Goal: Task Accomplishment & Management: Manage account settings

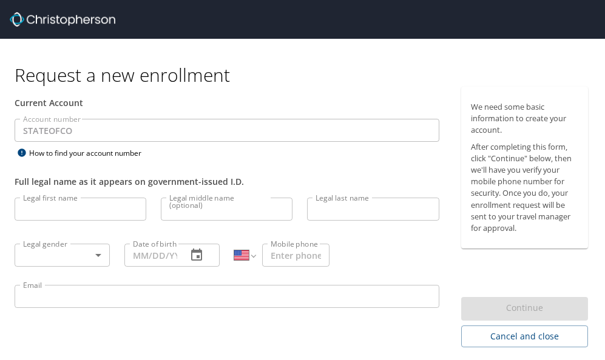
select select "US"
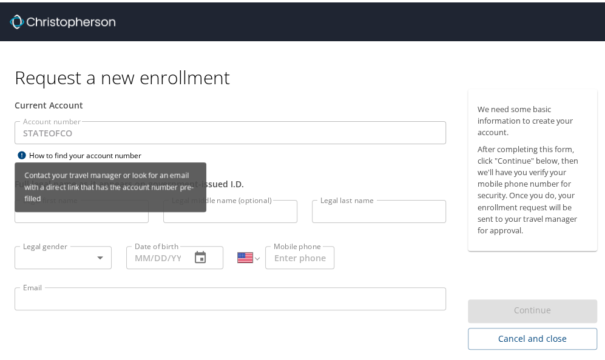
click at [73, 152] on div "How to find your account number" at bounding box center [91, 153] width 152 height 15
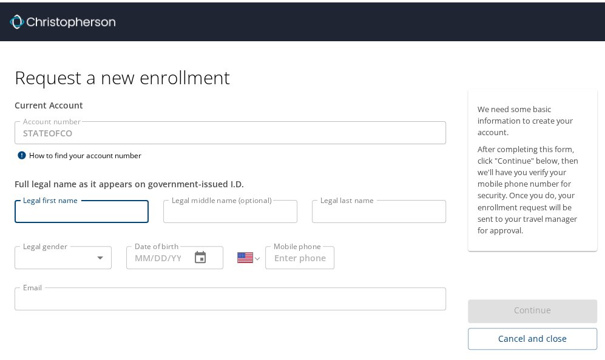
click at [32, 204] on input "Legal first name" at bounding box center [82, 209] width 134 height 23
type input "Debra"
type input "Smith"
type input "(303) 337-8412"
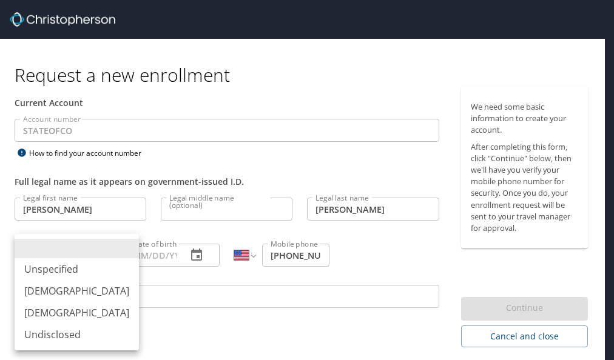
click at [99, 253] on body "Request a new enrollment Current Account Account number STATEOFCO Account numbe…" at bounding box center [307, 180] width 614 height 360
click at [38, 310] on li "Female" at bounding box center [77, 313] width 124 height 22
type input "Female"
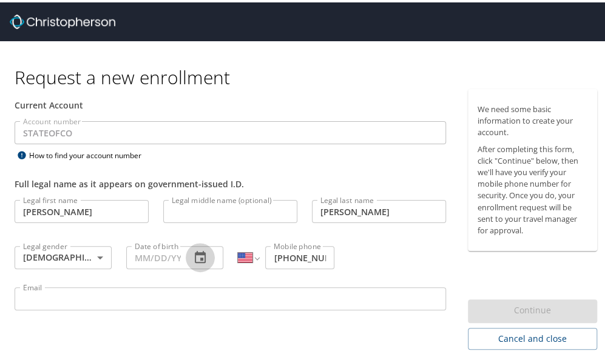
click at [198, 255] on icon "button" at bounding box center [200, 255] width 11 height 12
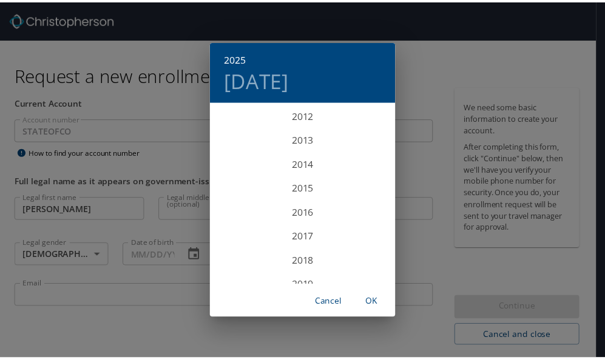
scroll to position [2377, 0]
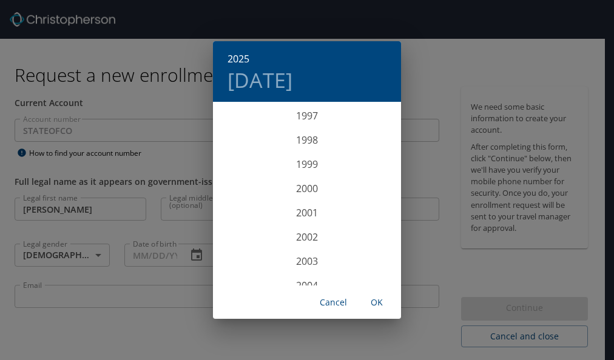
click at [139, 256] on div "2025 Wed, Oct 1 1899 1900 1901 1902 1903 1904 1905 1906 1907 1908 1909 1910 191…" at bounding box center [307, 180] width 614 height 360
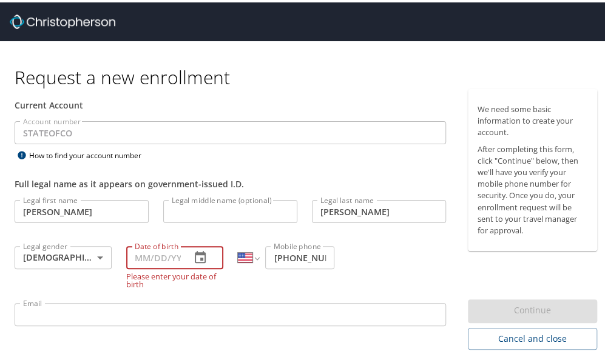
click at [139, 256] on input "Date of birth" at bounding box center [153, 255] width 55 height 23
type input "02/22/1957"
click at [176, 287] on div "Legal first name Debra Legal first name Legal middle name (optional) Legal midd…" at bounding box center [230, 262] width 446 height 144
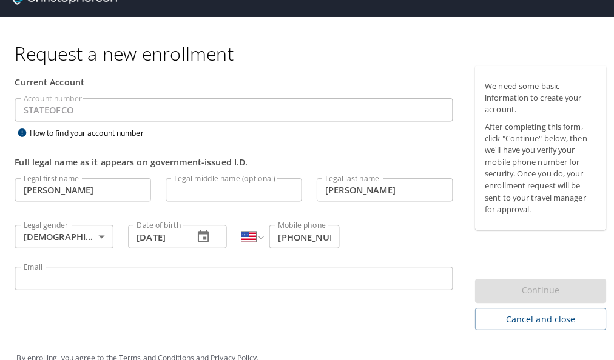
scroll to position [41, 0]
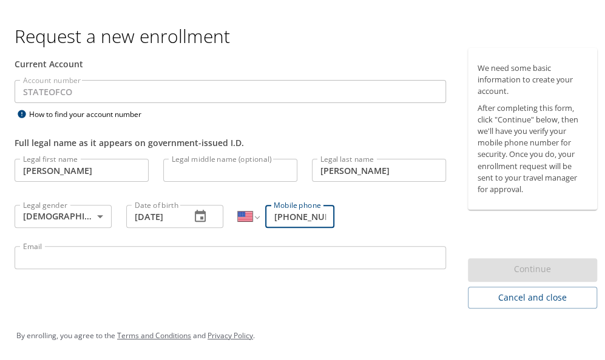
click at [326, 214] on input "(303) 337-8412" at bounding box center [299, 214] width 69 height 23
type input "(303) 337-8412"
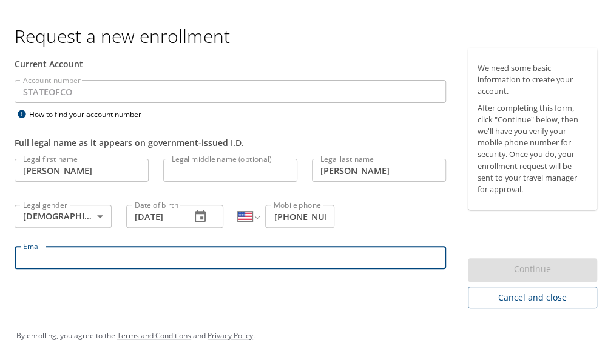
click at [62, 256] on input "Email" at bounding box center [230, 255] width 431 height 23
type input "[PERSON_NAME][EMAIL_ADDRESS][PERSON_NAME][DOMAIN_NAME][US_STATE]"
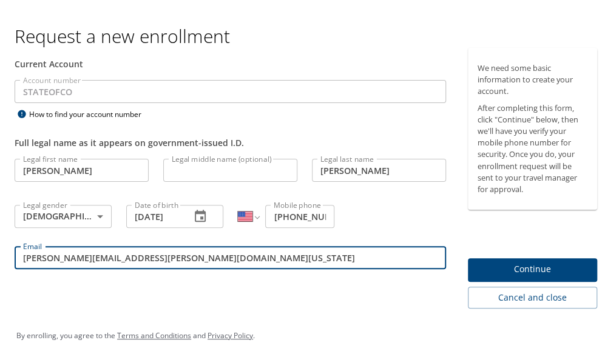
click at [477, 266] on span "Continue" at bounding box center [532, 267] width 110 height 15
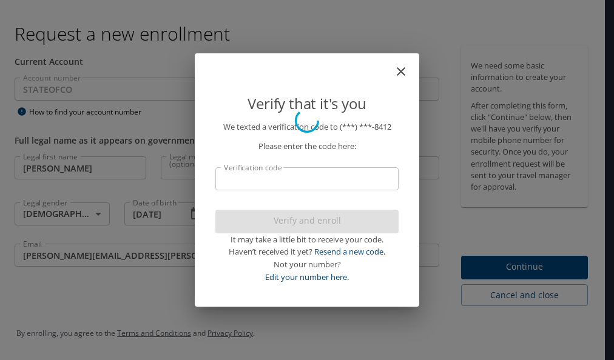
scroll to position [0, 0]
click at [227, 175] on input "Verification code" at bounding box center [306, 178] width 183 height 23
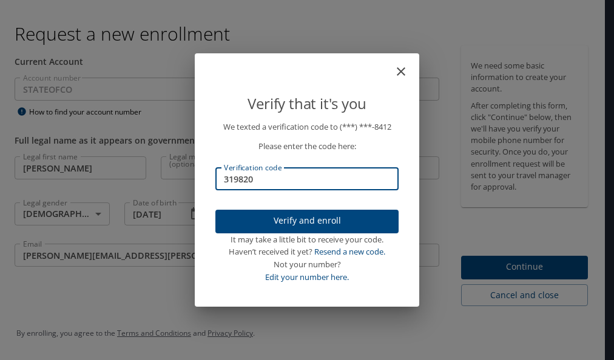
type input "319820"
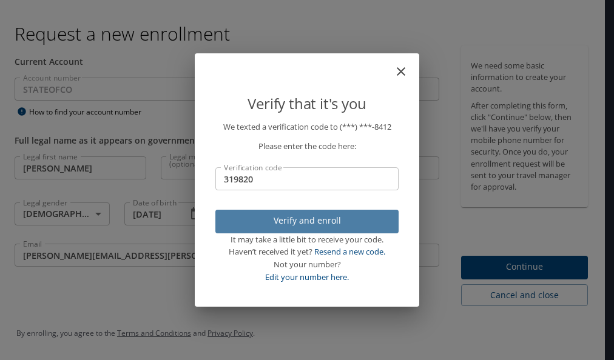
click at [297, 216] on span "Verify and enroll" at bounding box center [307, 220] width 164 height 15
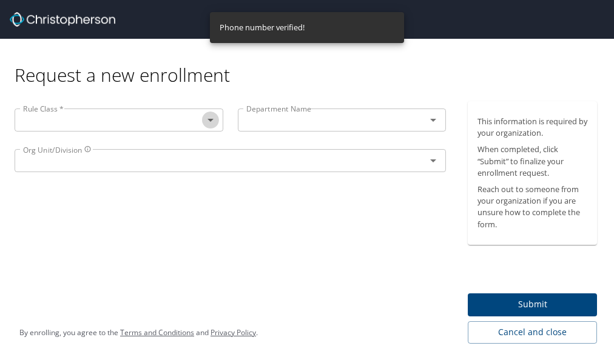
click at [207, 122] on icon "Open" at bounding box center [210, 120] width 15 height 15
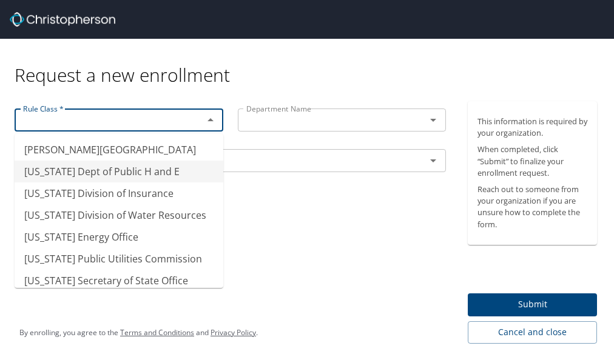
click at [138, 170] on li "Colorado Dept of Public H and E" at bounding box center [119, 172] width 209 height 22
type input "Colorado Dept of Public H and E"
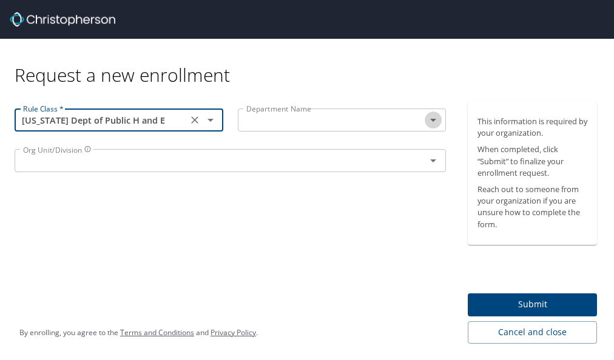
click at [430, 122] on icon "Open" at bounding box center [433, 120] width 15 height 15
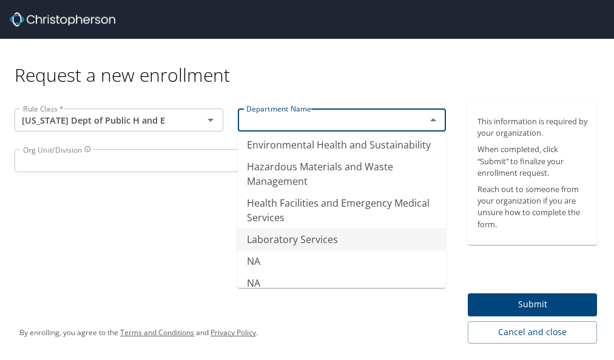
scroll to position [127, 0]
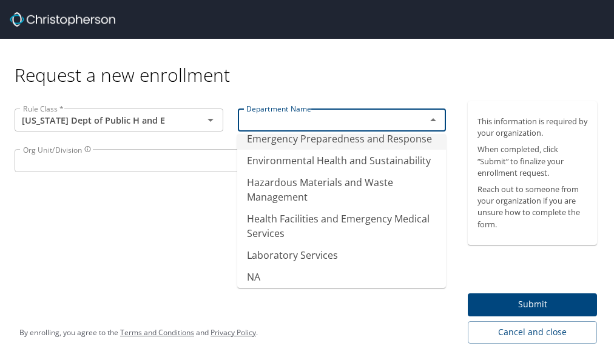
click at [279, 135] on li "Emergency Preparedness and Response" at bounding box center [341, 139] width 209 height 22
type input "Emergency Preparedness and Response"
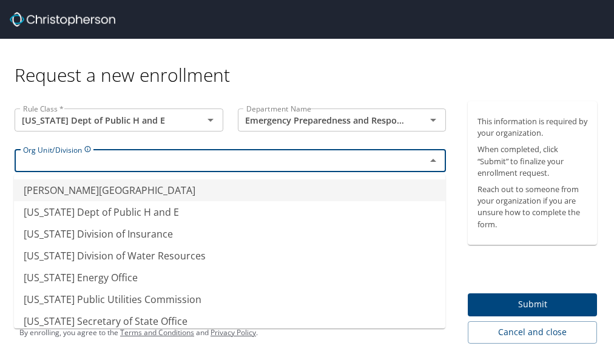
click at [61, 161] on input "text" at bounding box center [212, 161] width 388 height 16
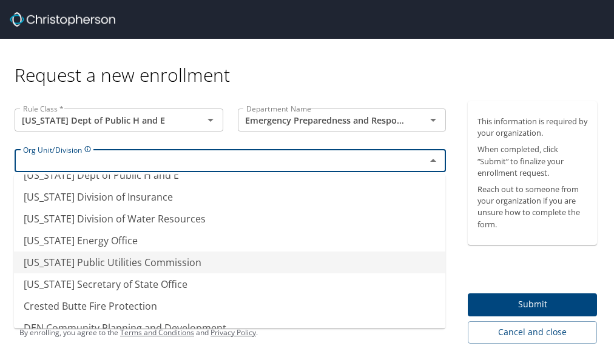
scroll to position [18, 0]
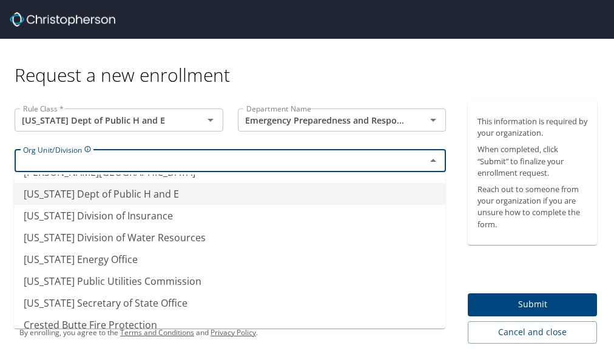
click at [149, 193] on li "Colorado Dept of Public H and E" at bounding box center [229, 194] width 431 height 22
type input "Colorado Dept of Public H and E"
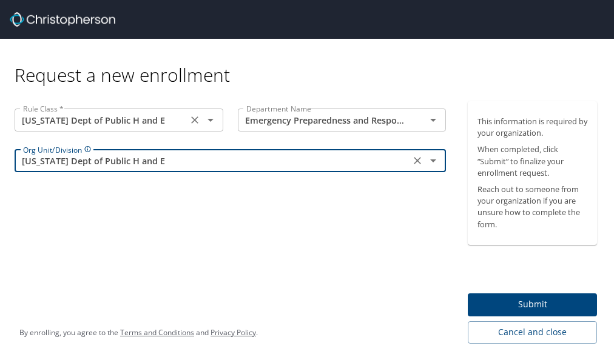
click at [166, 121] on input "Colorado Dept of Public H and E" at bounding box center [101, 120] width 166 height 16
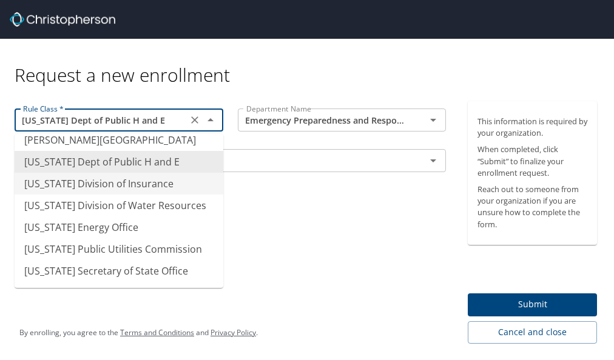
scroll to position [0, 0]
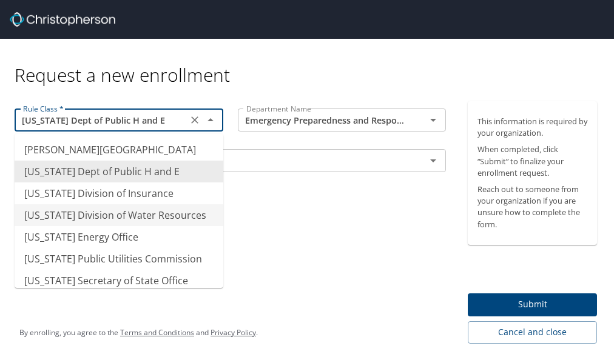
type input "Colorado Division of Water Resources"
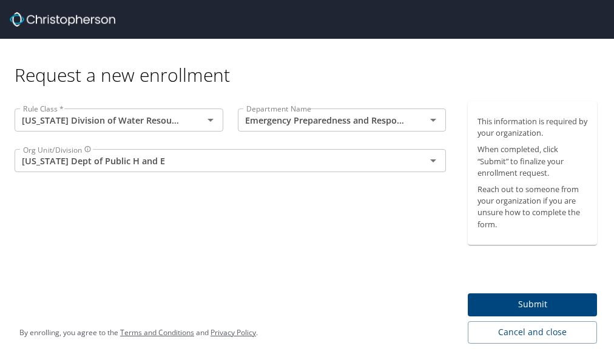
click at [277, 224] on div "Rule Class * Colorado Division of Water Resources Rule Class * Department Name …" at bounding box center [230, 222] width 460 height 243
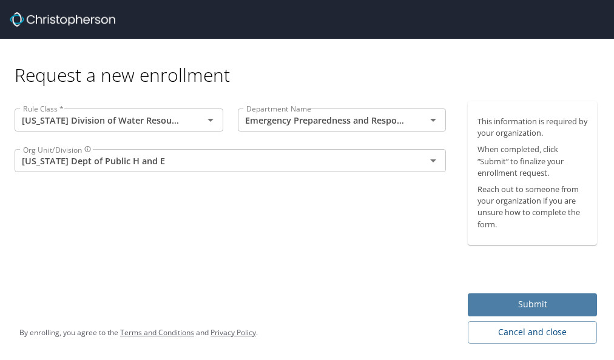
click at [524, 305] on span "Submit" at bounding box center [532, 304] width 110 height 15
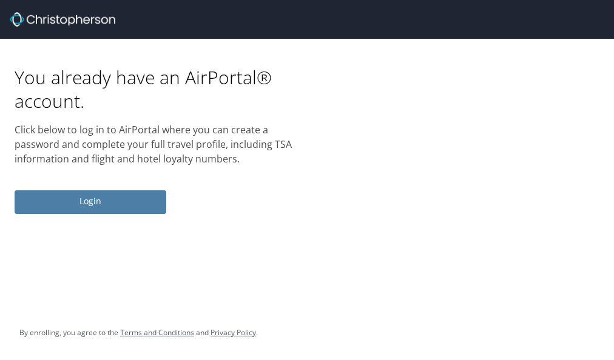
click at [85, 196] on span "Login" at bounding box center [90, 201] width 132 height 15
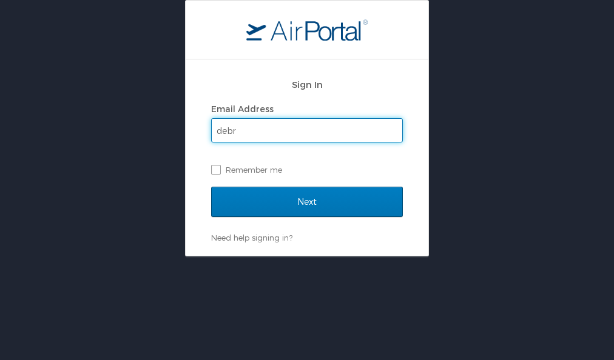
type input "[PERSON_NAME][EMAIL_ADDRESS][PERSON_NAME][DOMAIN_NAME][US_STATE]"
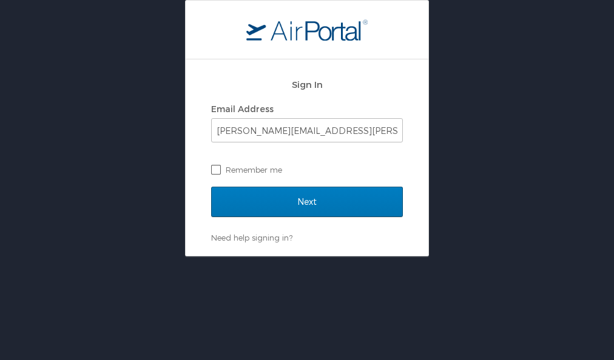
click at [217, 165] on label "Remember me" at bounding box center [307, 170] width 192 height 18
click at [217, 165] on input "Remember me" at bounding box center [215, 169] width 8 height 8
checkbox input "true"
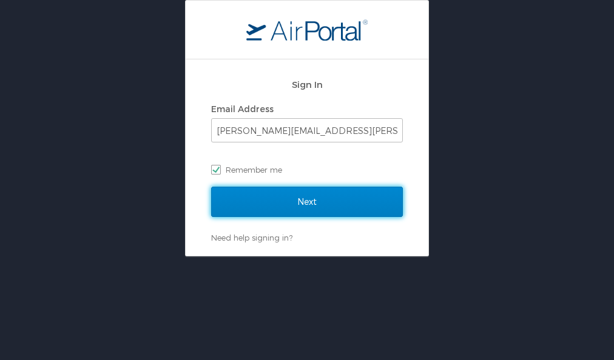
click at [303, 198] on input "Next" at bounding box center [307, 202] width 192 height 30
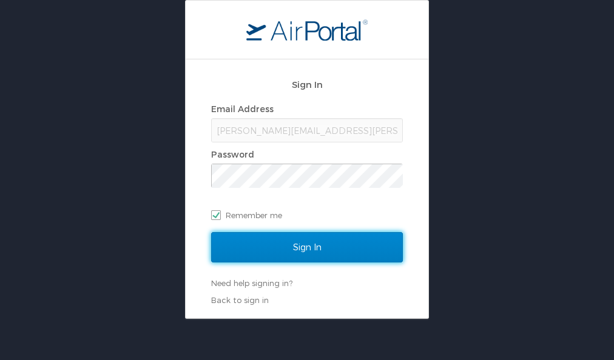
click at [255, 252] on input "Sign In" at bounding box center [307, 247] width 192 height 30
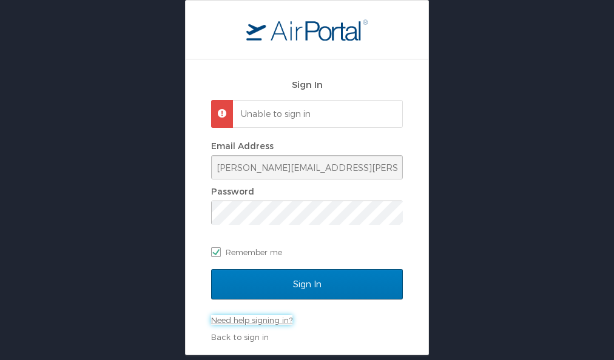
click at [253, 318] on link "Need help signing in?" at bounding box center [251, 320] width 81 height 10
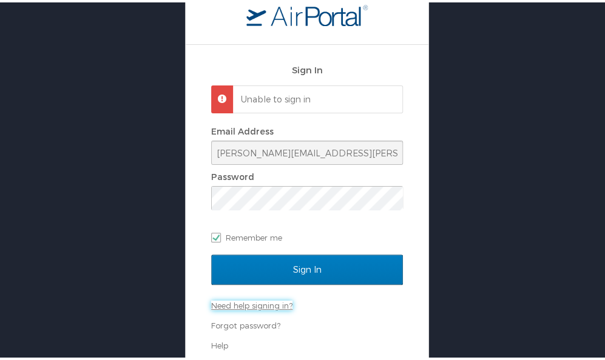
scroll to position [34, 0]
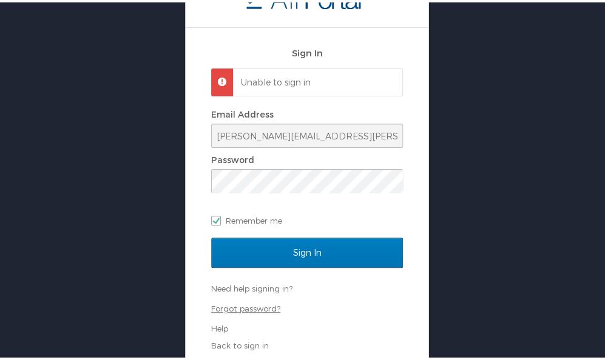
click at [257, 303] on link "Forgot password?" at bounding box center [245, 306] width 69 height 10
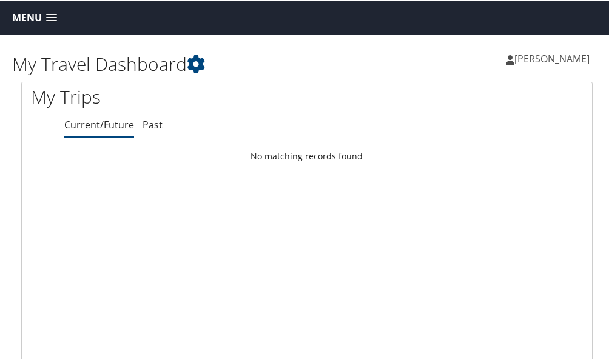
click at [53, 12] on link "Menu" at bounding box center [34, 17] width 57 height 20
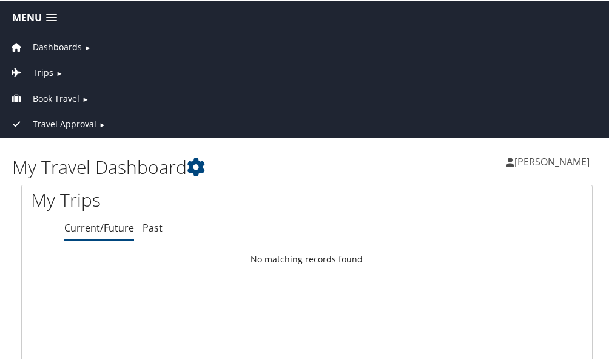
click at [52, 13] on span at bounding box center [51, 17] width 11 height 8
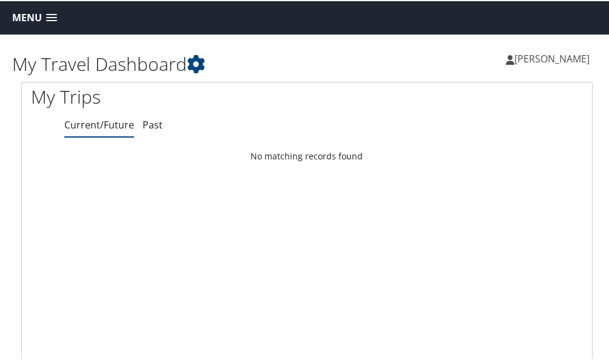
click at [548, 55] on span "[PERSON_NAME]" at bounding box center [551, 57] width 75 height 13
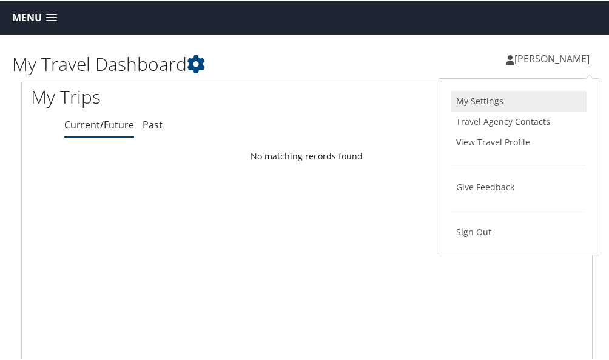
click at [471, 98] on link "My Settings" at bounding box center [518, 100] width 135 height 21
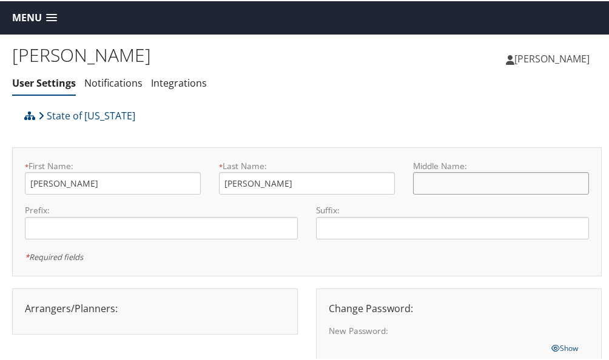
click at [416, 180] on input "text" at bounding box center [501, 182] width 176 height 22
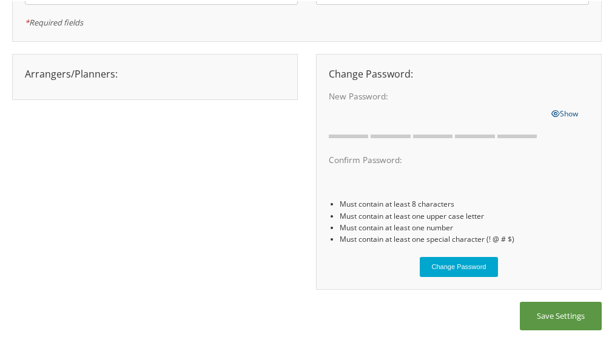
scroll to position [246, 0]
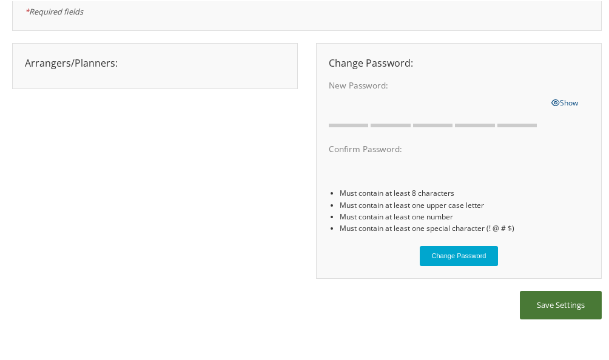
click at [570, 301] on button "Save Settings" at bounding box center [561, 304] width 82 height 28
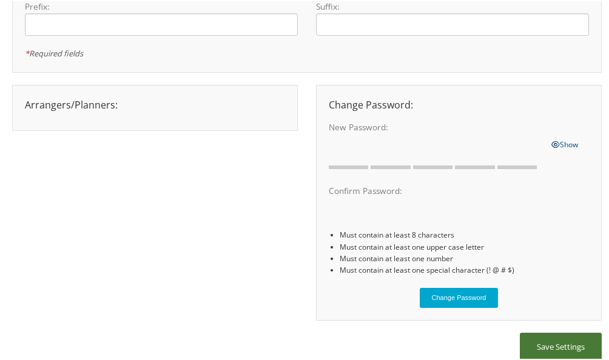
scroll to position [185, 0]
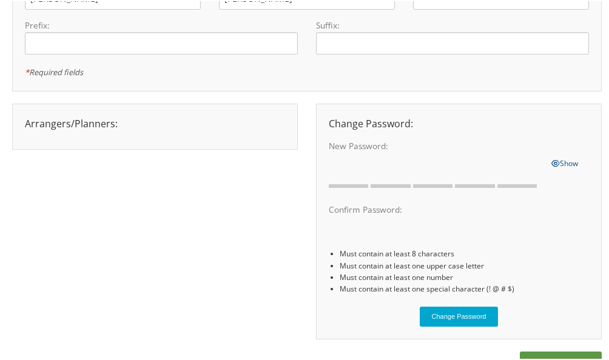
click at [76, 122] on div "Arrangers/Planners: Edit Arrangers & Planners [PERSON_NAME] [PERSON_NAME] [PERS…" at bounding box center [155, 122] width 278 height 15
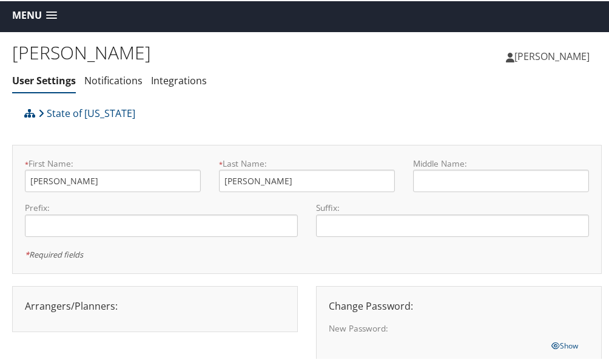
scroll to position [0, 0]
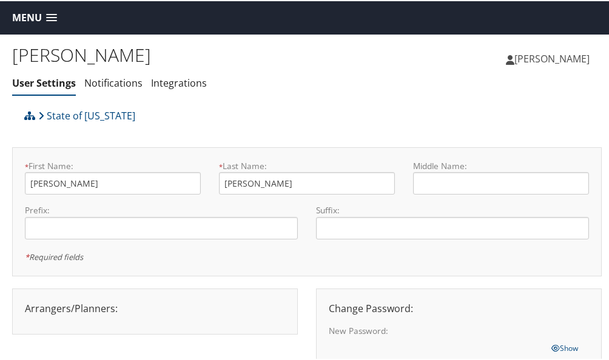
click at [543, 56] on span "[PERSON_NAME]" at bounding box center [551, 57] width 75 height 13
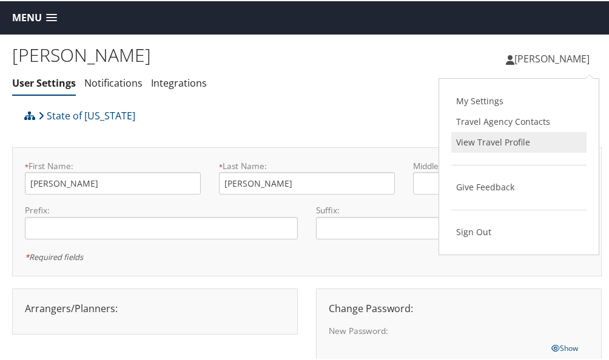
click at [497, 140] on link "View Travel Profile" at bounding box center [518, 141] width 135 height 21
